Goal: Task Accomplishment & Management: Use online tool/utility

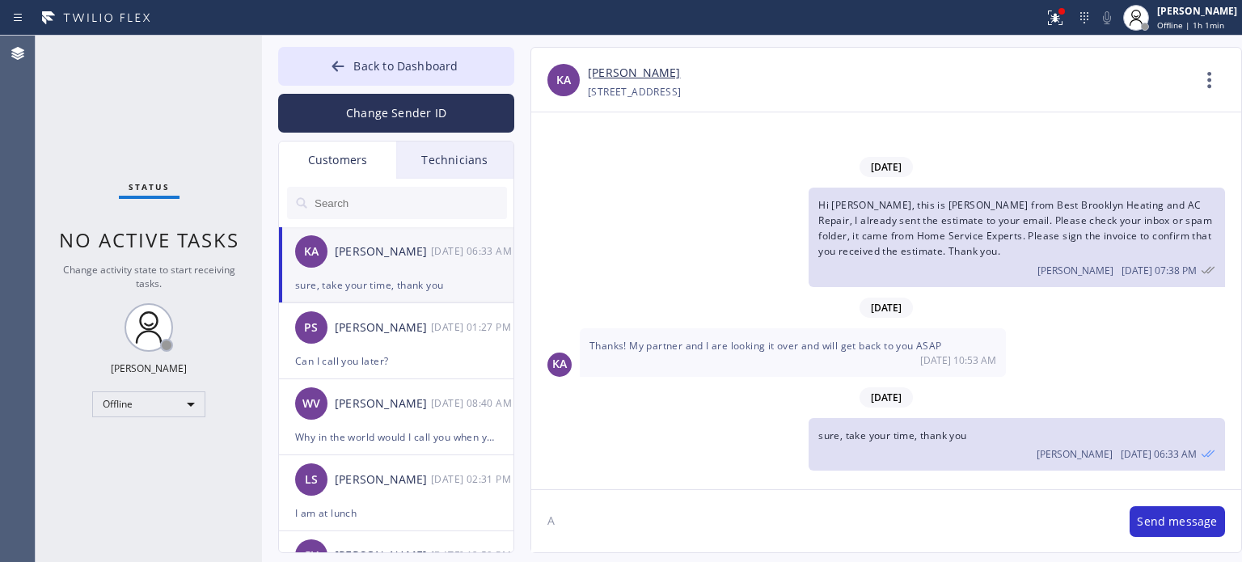
click at [912, 93] on div "[PHONE_NUMBER] Choose phone number [PHONE_NUMBER] 5 [STREET_ADDRESS]" at bounding box center [889, 92] width 603 height 19
click at [346, 82] on button "Back to Dashboard" at bounding box center [396, 66] width 236 height 39
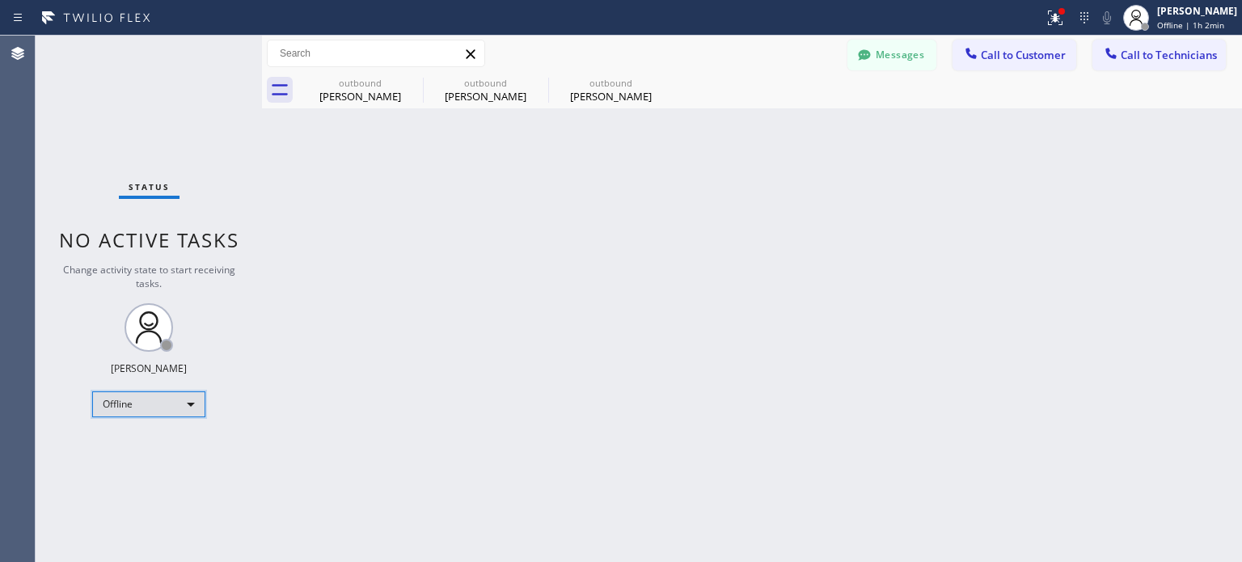
click at [131, 400] on div "Offline" at bounding box center [148, 404] width 113 height 26
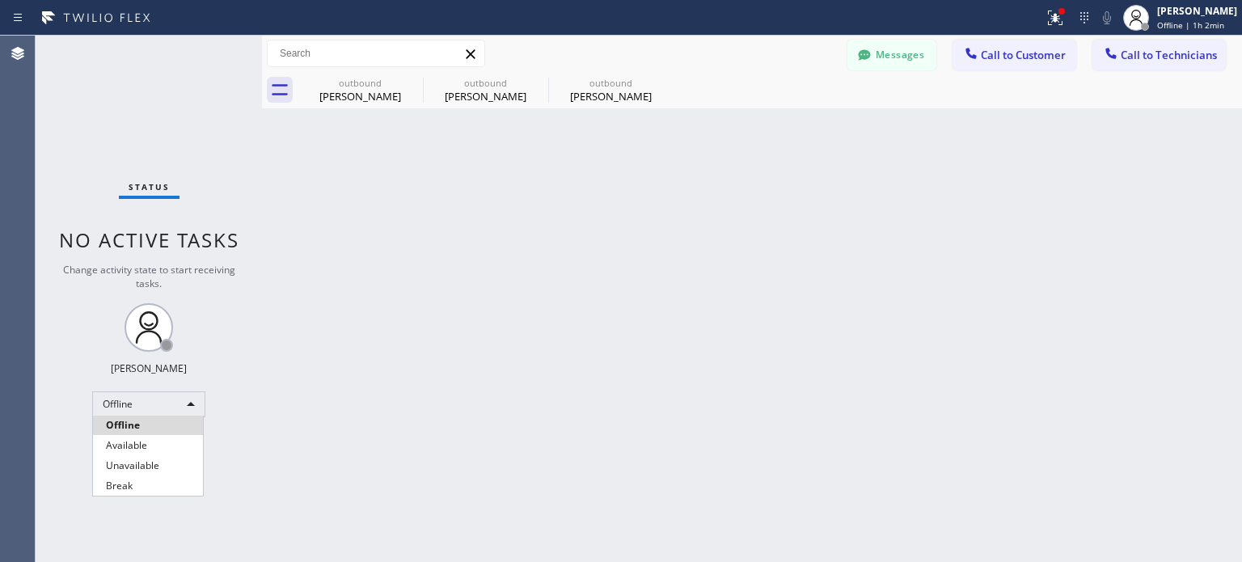
drag, startPoint x: 141, startPoint y: 438, endPoint x: 354, endPoint y: 345, distance: 232.9
click at [142, 438] on li "Available" at bounding box center [148, 445] width 110 height 19
click at [994, 46] on button "Call to Customer" at bounding box center [1015, 55] width 124 height 31
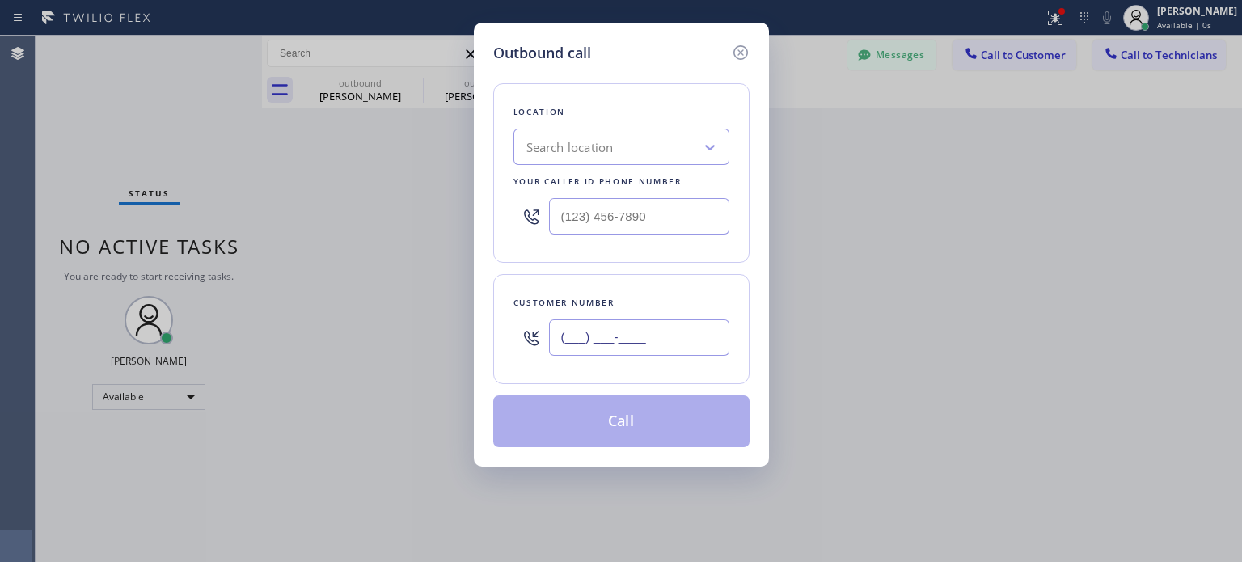
click at [607, 336] on input "(___) ___-____" at bounding box center [639, 338] width 180 height 36
paste input "786) 422-4483"
type input "[PHONE_NUMBER]"
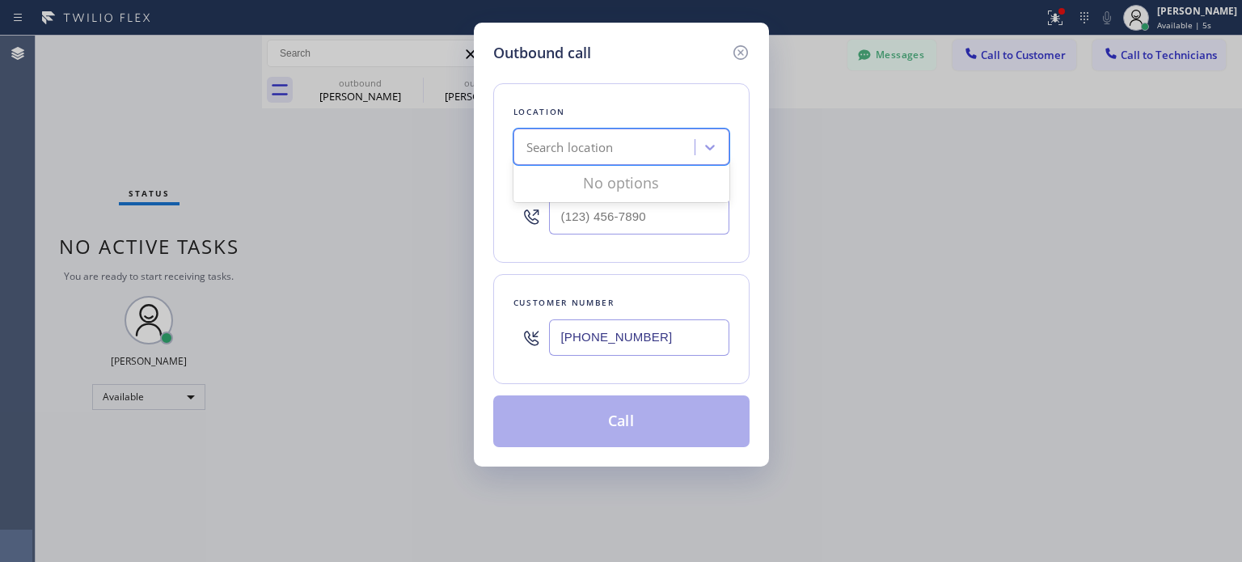
click at [581, 149] on div "Search location" at bounding box center [570, 147] width 87 height 19
paste input "Safe Haven HVAC Master"
type input "Safe Haven HVAC Master"
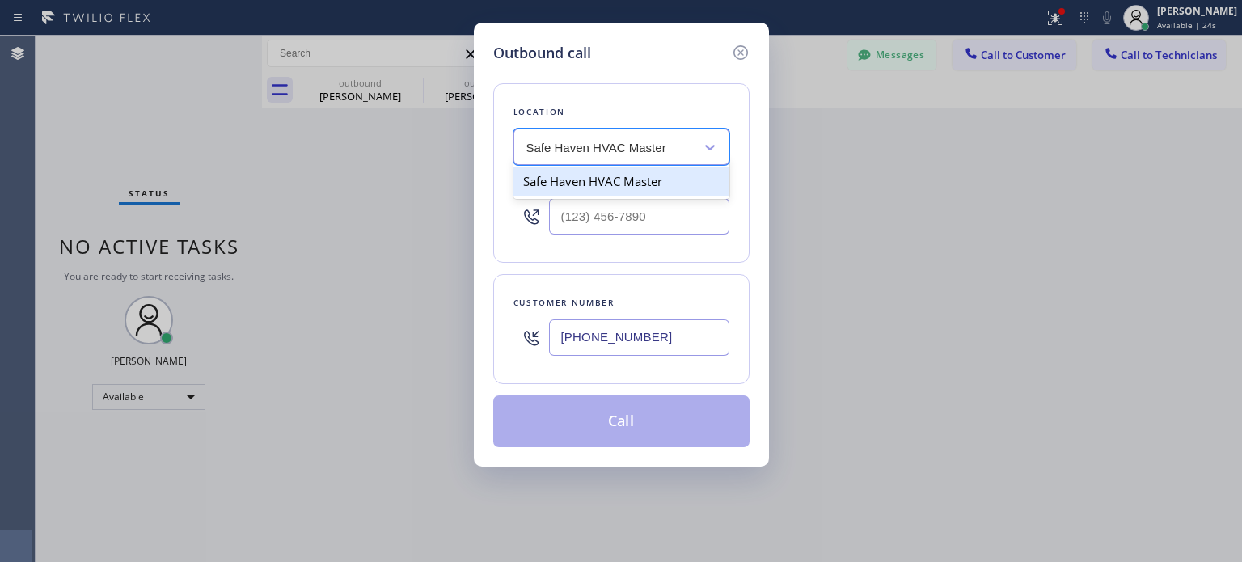
click at [563, 178] on div "Safe Haven HVAC Master" at bounding box center [622, 181] width 216 height 29
type input "[PHONE_NUMBER]"
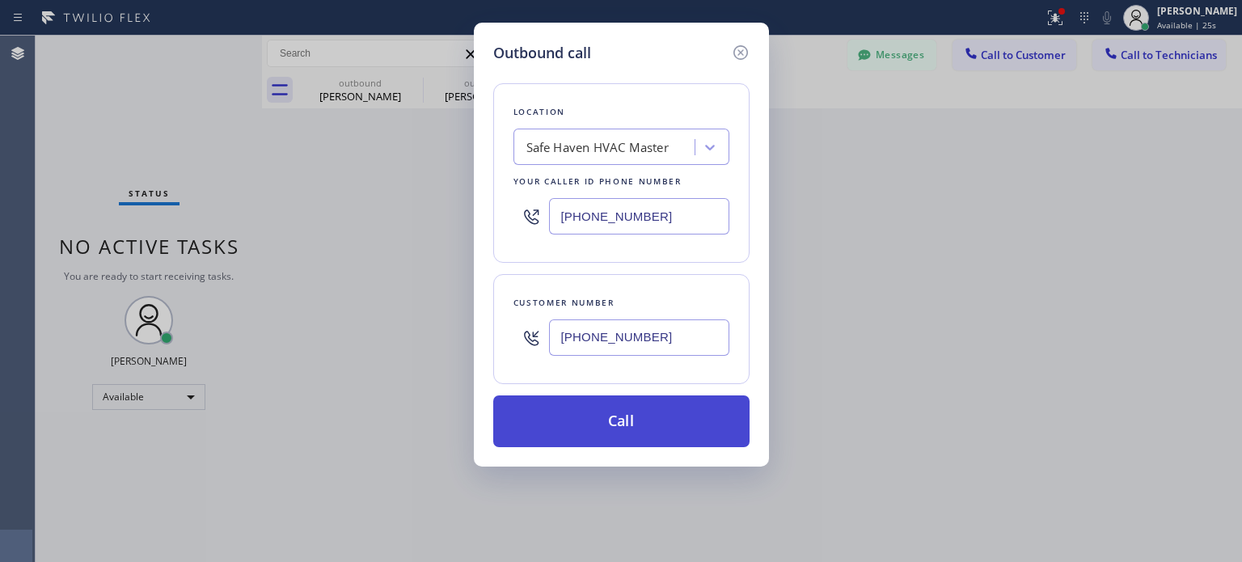
click at [627, 410] on button "Call" at bounding box center [621, 422] width 256 height 52
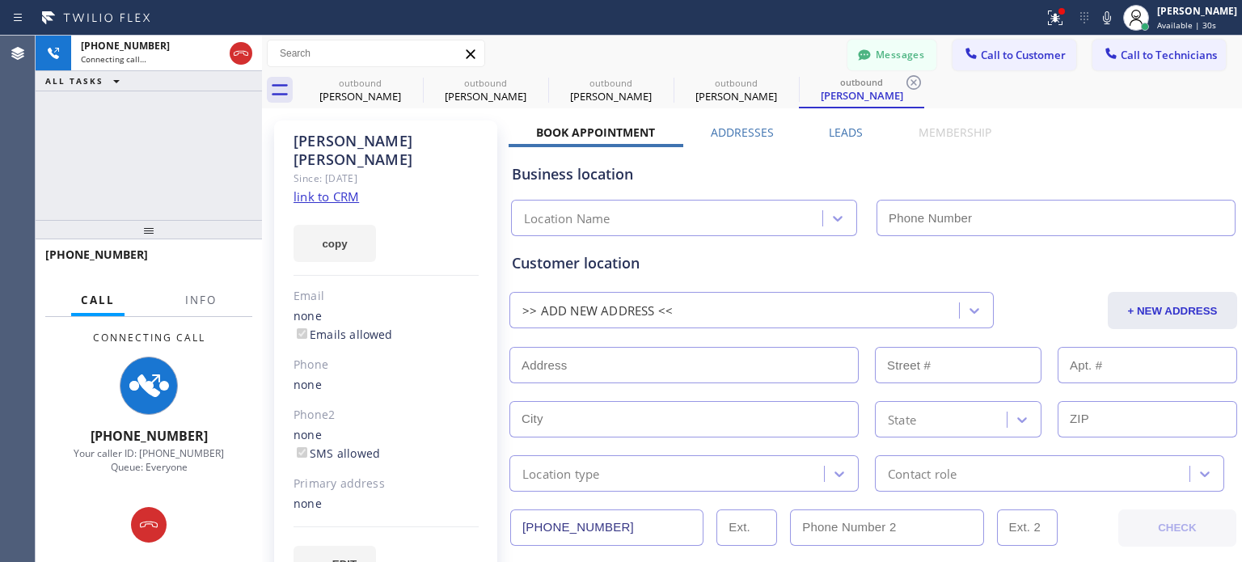
type input "[PHONE_NUMBER]"
